Goal: Task Accomplishment & Management: Use online tool/utility

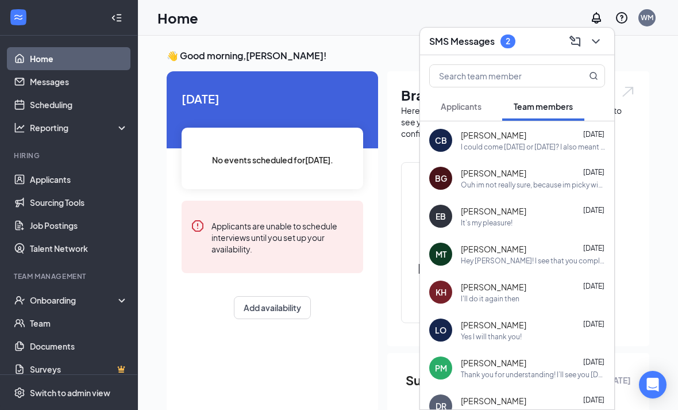
click at [576, 147] on div "I could come [DATE] or [DATE]? I also meant to tell you, my schedule at the YMC…" at bounding box center [533, 147] width 144 height 10
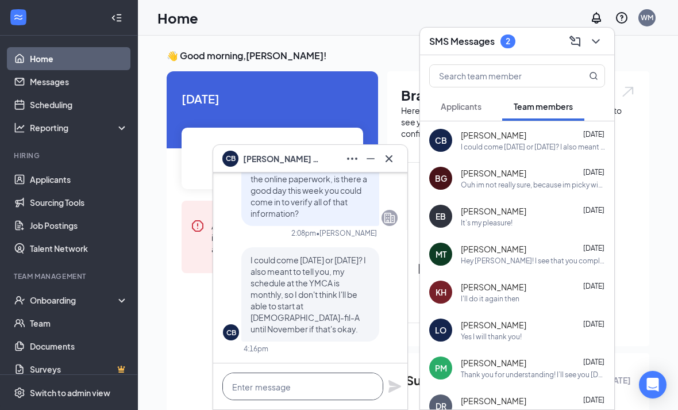
click at [326, 384] on textarea at bounding box center [302, 386] width 161 height 28
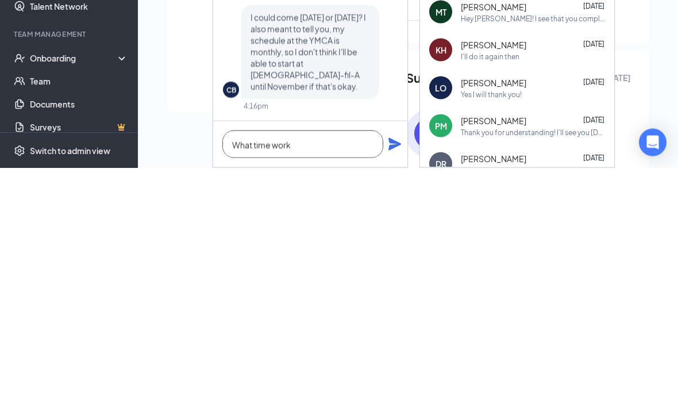
type textarea "What"
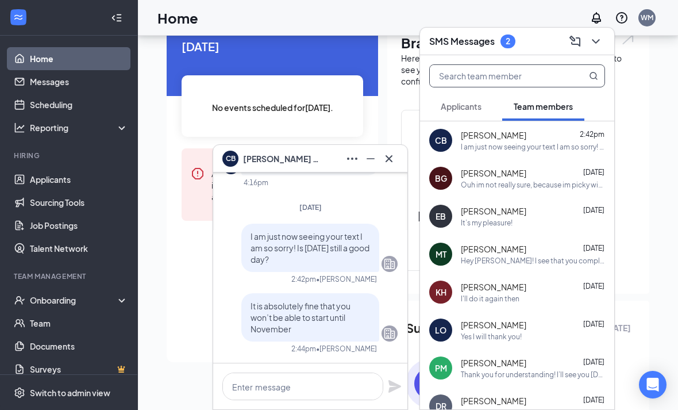
scroll to position [49, 0]
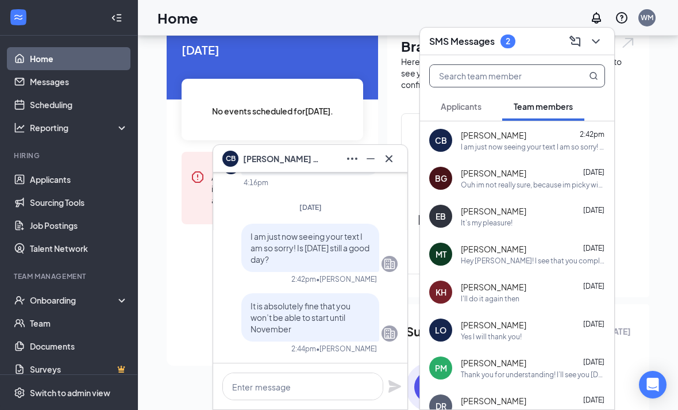
click at [43, 293] on div "Onboarding" at bounding box center [69, 299] width 138 height 23
click at [41, 316] on link "Overview" at bounding box center [79, 322] width 98 height 23
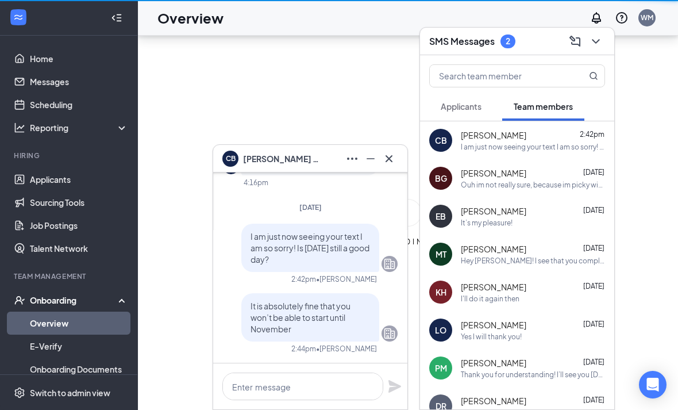
scroll to position [37, 0]
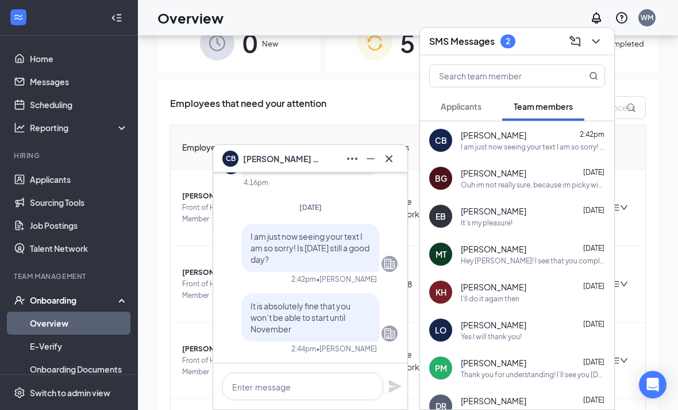
click at [387, 157] on icon "Cross" at bounding box center [389, 159] width 14 height 14
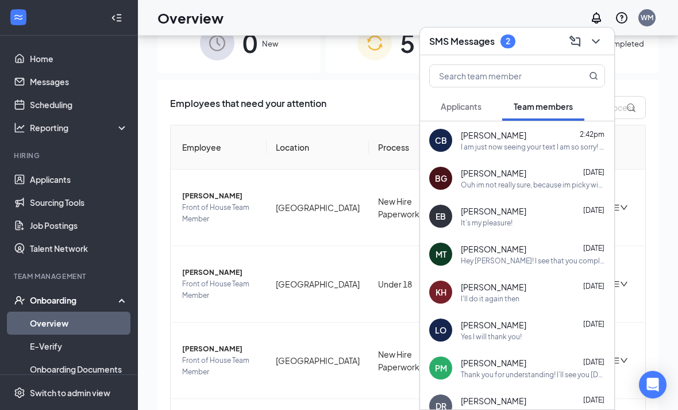
click at [589, 50] on button at bounding box center [595, 41] width 18 height 18
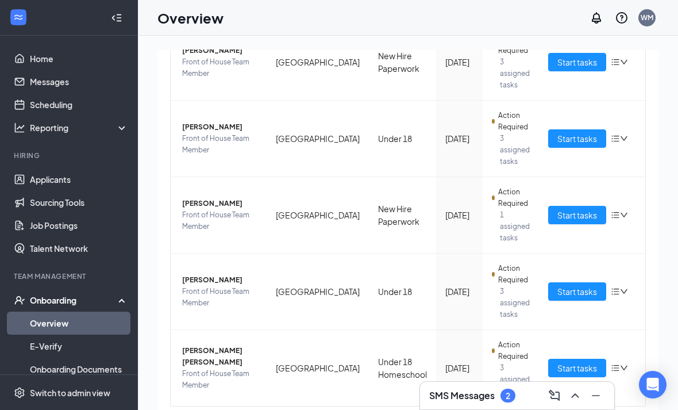
scroll to position [182, 0]
click at [573, 217] on span "Start tasks" at bounding box center [577, 215] width 40 height 13
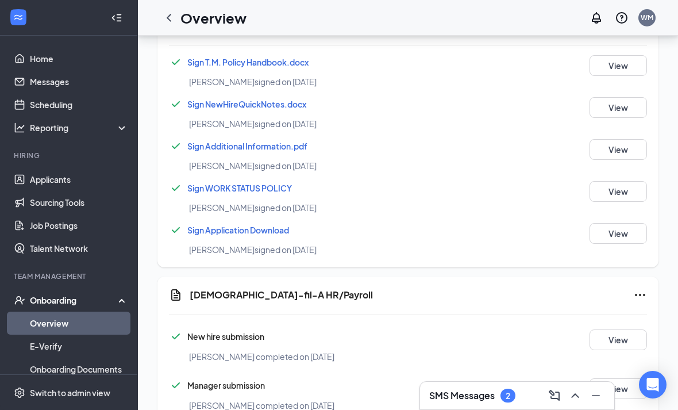
scroll to position [709, 0]
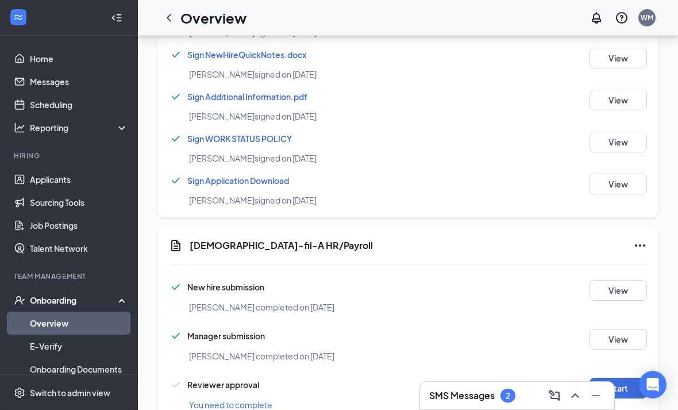
click at [617, 386] on button "Start" at bounding box center [617, 387] width 57 height 21
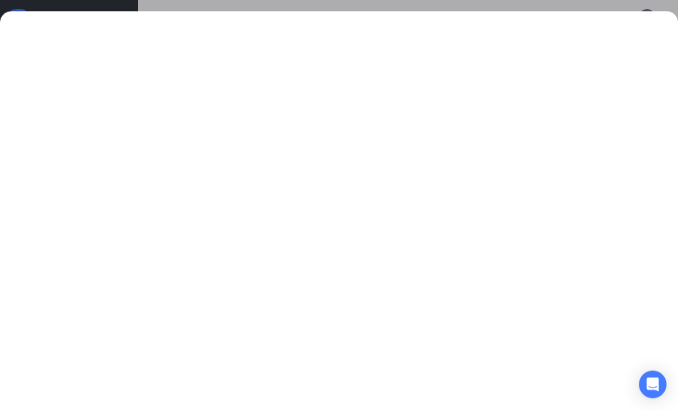
scroll to position [127, 0]
